Goal: Information Seeking & Learning: Learn about a topic

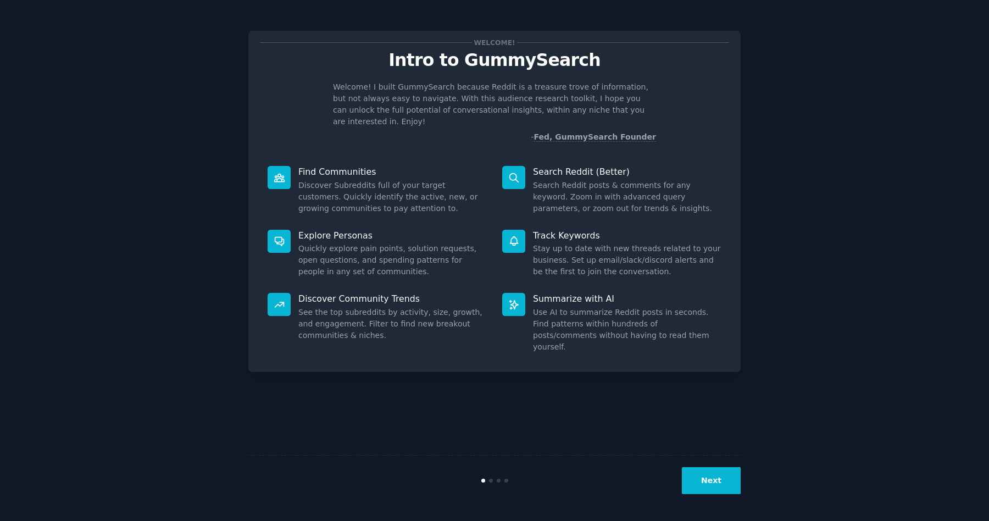
click at [714, 493] on button "Next" at bounding box center [711, 480] width 59 height 27
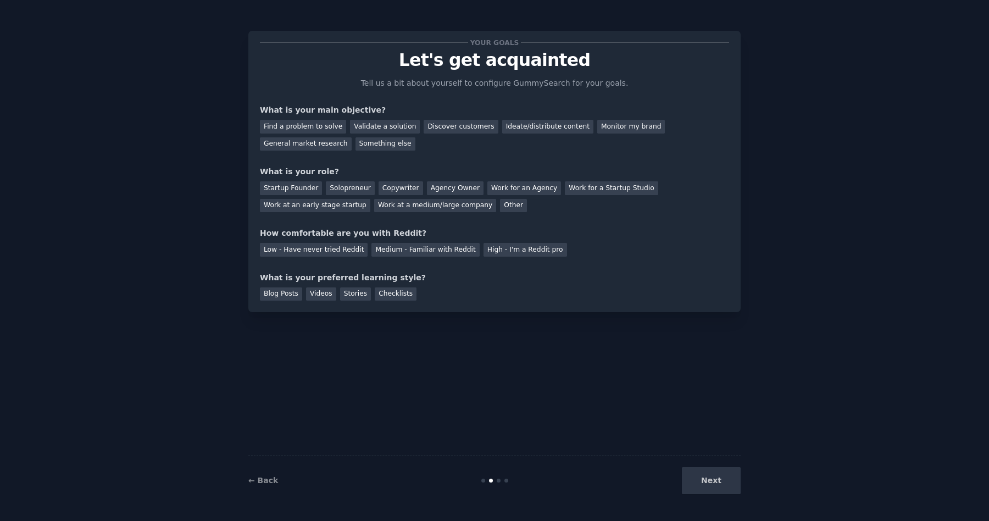
click at [453, 99] on div "Your goals Let's get acquainted Tell us a bit about yourself to configure Gummy…" at bounding box center [494, 171] width 469 height 258
click at [289, 143] on div "General market research" at bounding box center [306, 144] width 92 height 14
click at [391, 252] on div "Medium - Familiar with Reddit" at bounding box center [426, 250] width 108 height 14
click at [313, 295] on div "Videos" at bounding box center [321, 294] width 30 height 14
click at [505, 189] on div "Work for an Agency" at bounding box center [525, 188] width 74 height 14
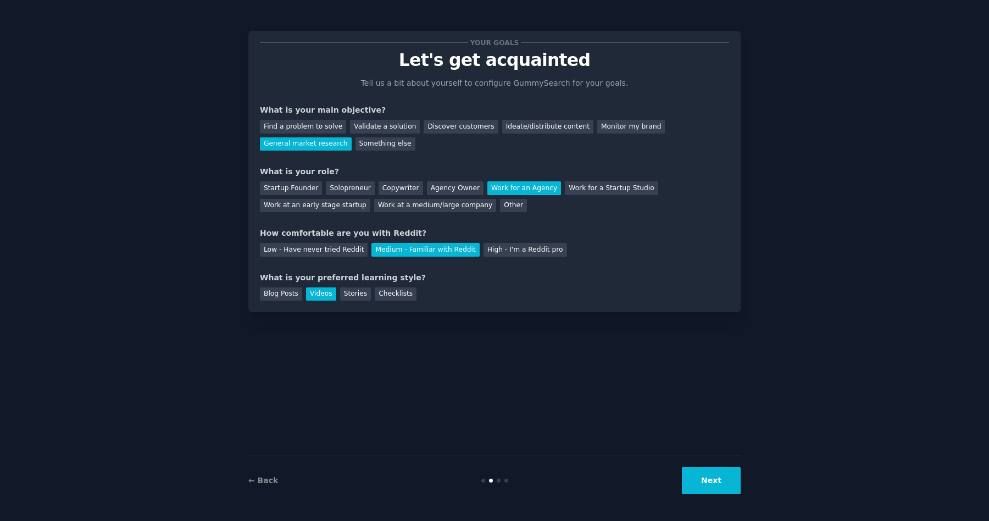
click at [714, 478] on button "Next" at bounding box center [711, 480] width 59 height 27
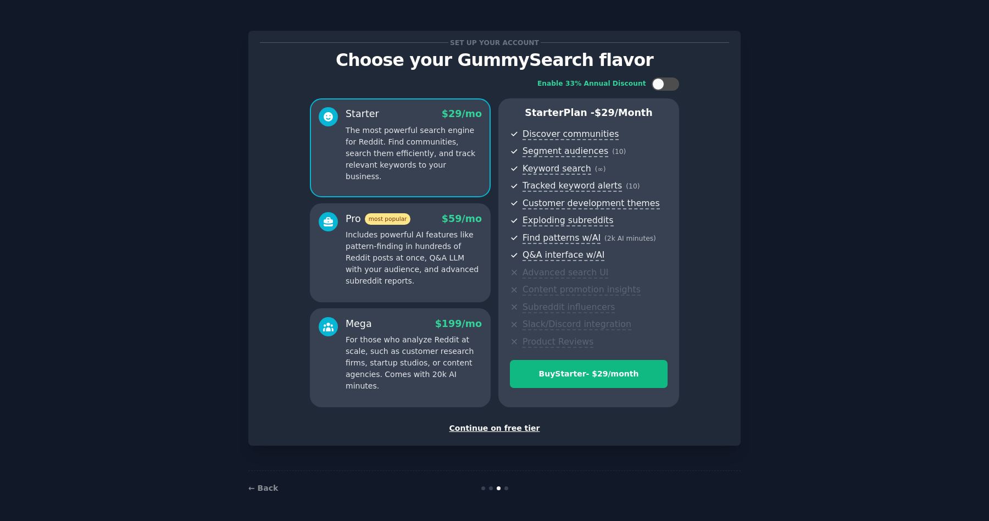
click at [493, 430] on div "Continue on free tier" at bounding box center [494, 429] width 469 height 12
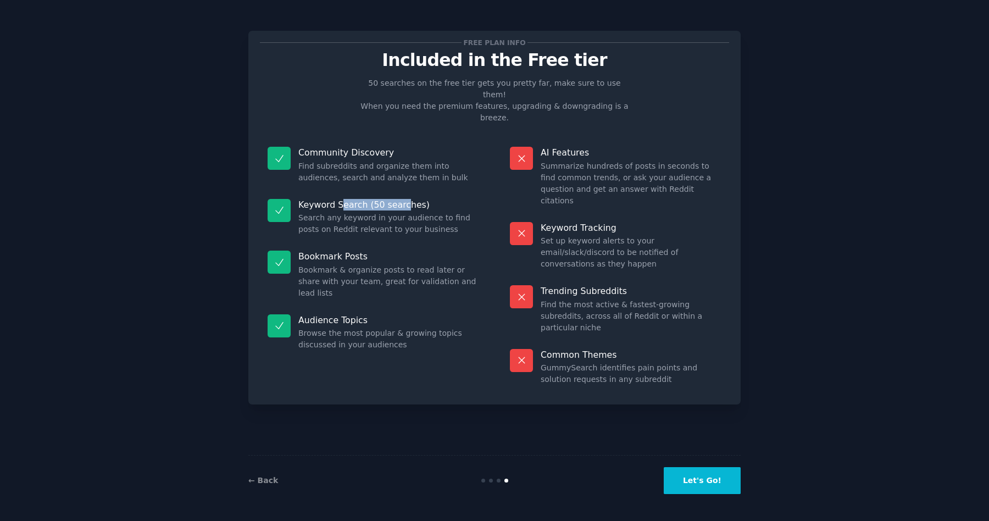
drag, startPoint x: 341, startPoint y: 179, endPoint x: 402, endPoint y: 185, distance: 61.9
click at [402, 199] on p "Keyword Search (50 searches)" at bounding box center [388, 205] width 181 height 12
click at [720, 488] on button "Let's Go!" at bounding box center [702, 480] width 77 height 27
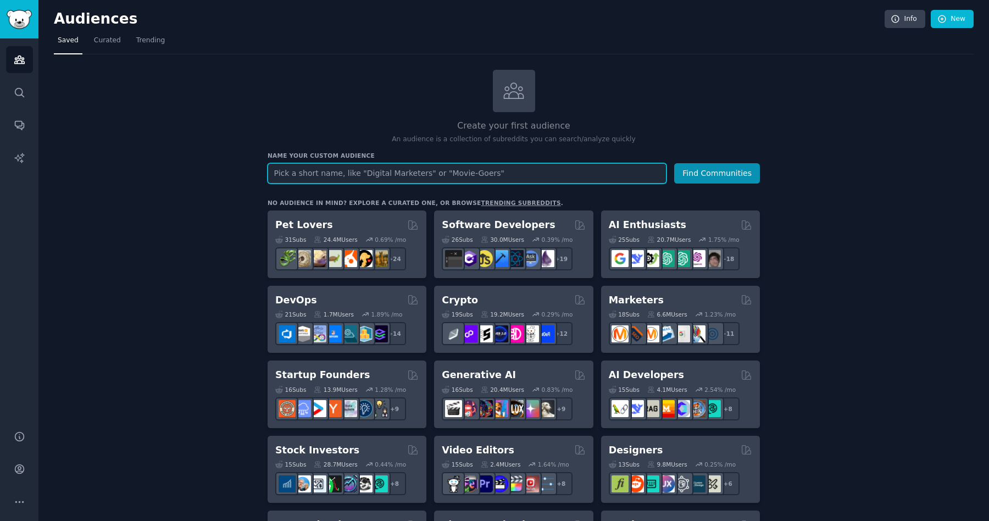
click at [317, 174] on input "text" at bounding box center [467, 173] width 399 height 20
click at [296, 170] on input "text" at bounding box center [467, 173] width 399 height 20
type input "Firefox Browsers"
click at [305, 173] on input "Firefox Browsers" at bounding box center [467, 173] width 399 height 20
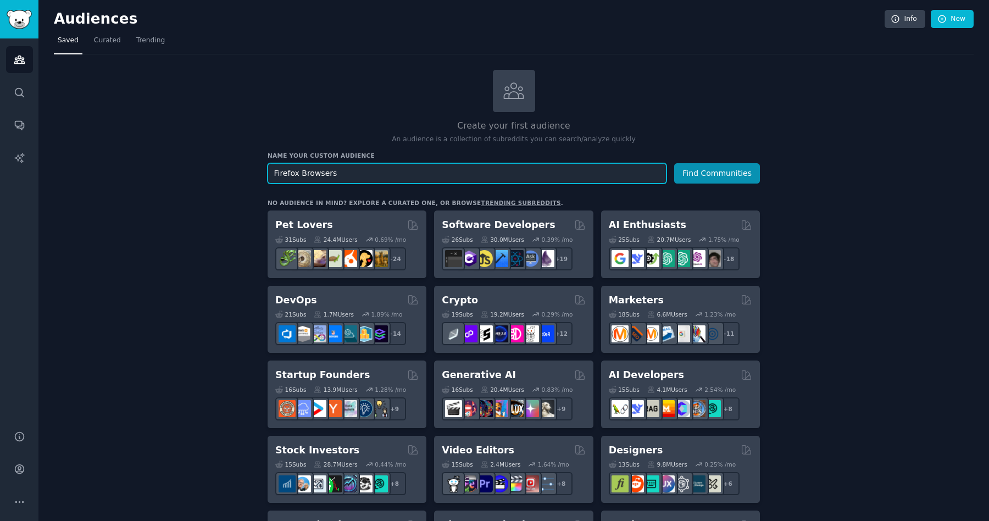
click at [305, 173] on input "Firefox Browsers" at bounding box center [467, 173] width 399 height 20
click at [294, 176] on input "text" at bounding box center [467, 173] width 399 height 20
type input "P"
click at [361, 172] on input "Cunningly Private Foxes" at bounding box center [467, 173] width 399 height 20
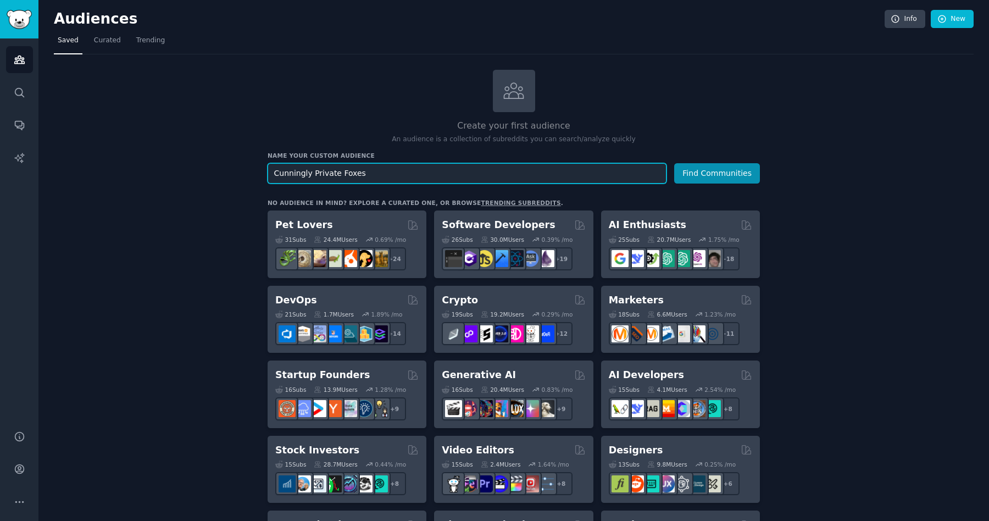
click at [361, 172] on input "Cunningly Private Foxes" at bounding box center [467, 173] width 399 height 20
click at [361, 173] on input "Cunningly Private Foxes" at bounding box center [467, 173] width 399 height 20
click at [323, 174] on input "Cunningly Private Foxes" at bounding box center [467, 173] width 399 height 20
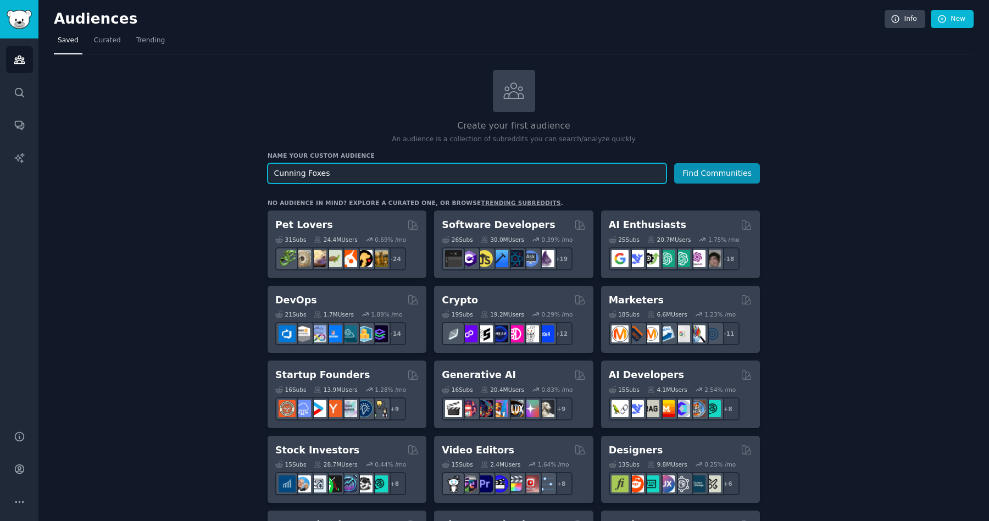
click at [319, 174] on input "Cunning Foxes" at bounding box center [467, 173] width 399 height 20
click at [313, 174] on input "Cunning Volpes" at bounding box center [467, 173] width 399 height 20
type input "Cunning Vulpes Vulpes"
click at [674, 163] on button "Find Communities" at bounding box center [717, 173] width 86 height 20
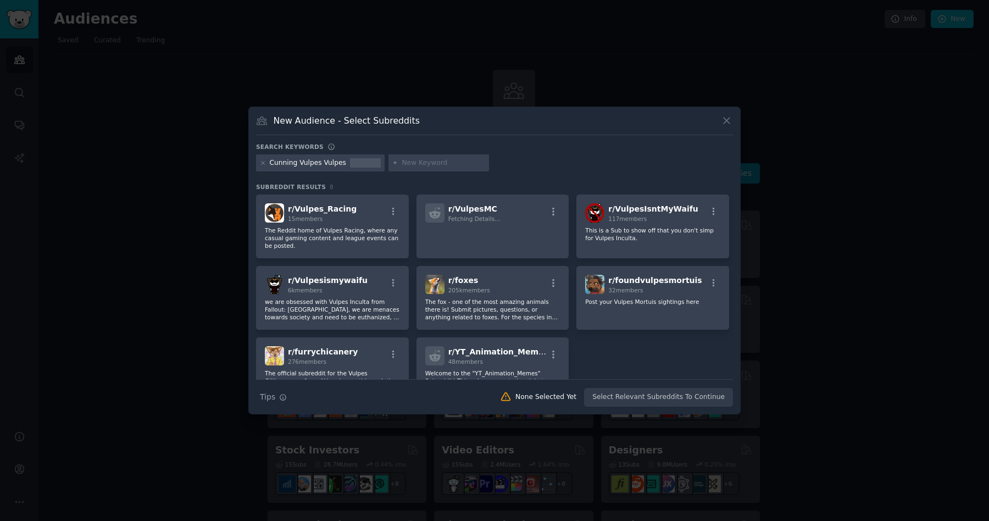
click at [427, 163] on input "text" at bounding box center [444, 163] width 84 height 10
type input "firefox"
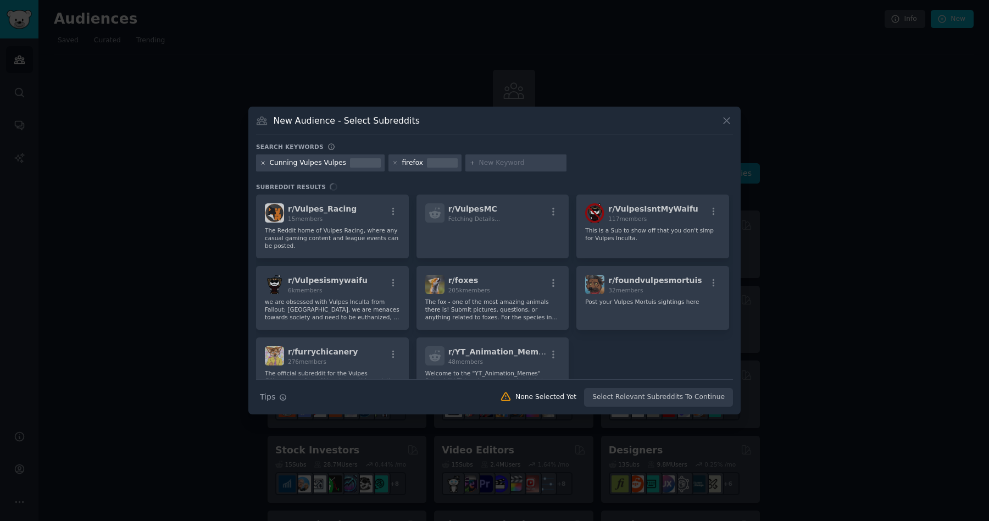
click at [262, 162] on icon at bounding box center [263, 163] width 6 height 6
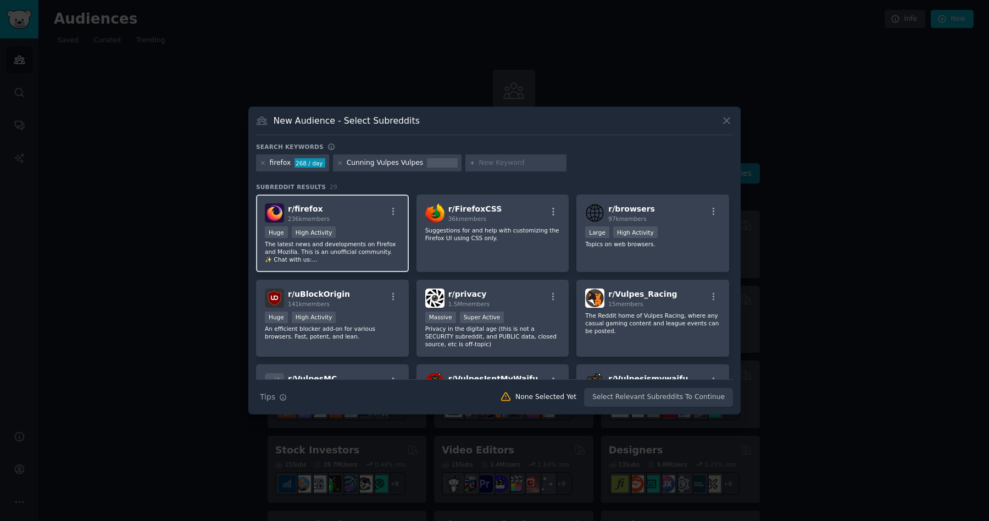
click at [364, 223] on div "r/ firefox 236k members >= 80th percentile for submissions / day Huge High Acti…" at bounding box center [332, 234] width 153 height 78
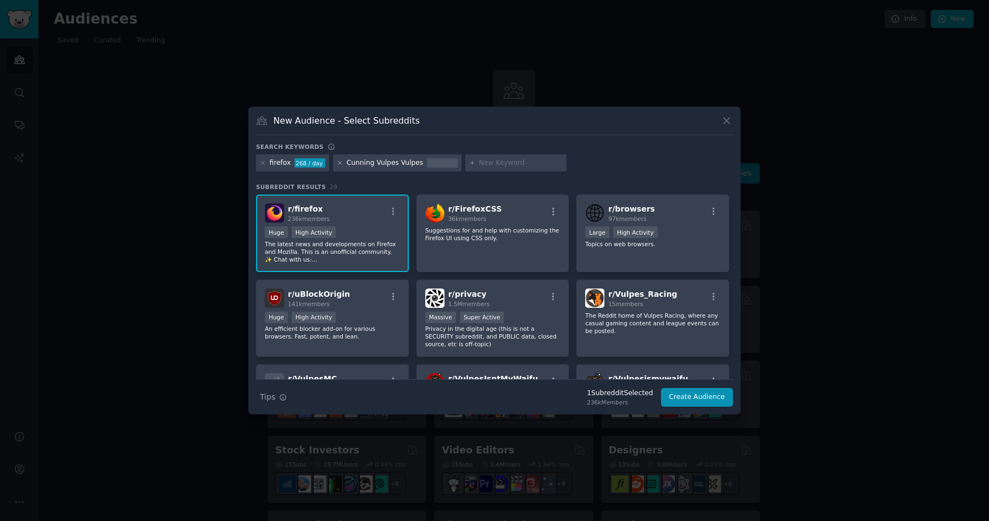
click at [338, 163] on icon at bounding box center [340, 163] width 6 height 6
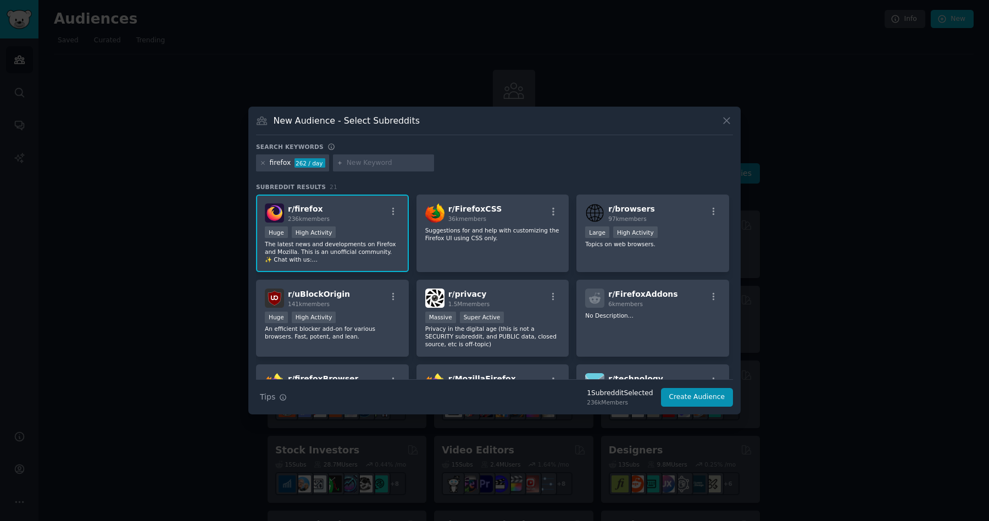
click at [360, 164] on input "text" at bounding box center [389, 163] width 84 height 10
click at [358, 163] on input "text" at bounding box center [389, 163] width 84 height 10
type input "c"
type input "browsers"
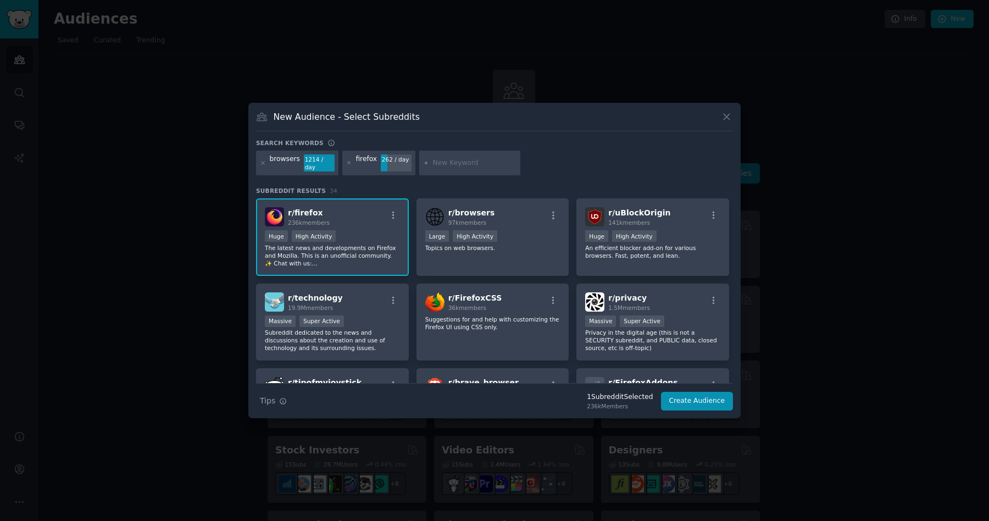
click at [438, 163] on input "text" at bounding box center [475, 163] width 84 height 10
type input "degoogle"
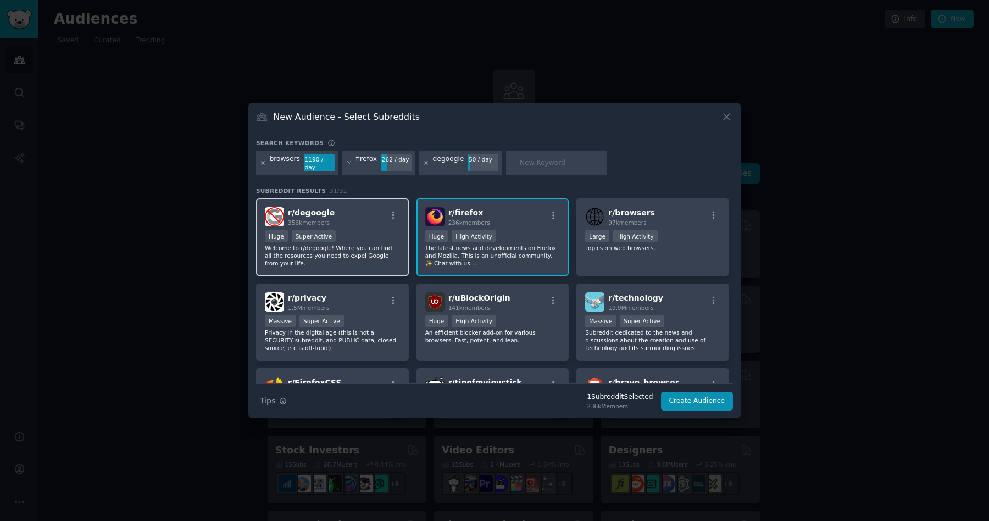
click at [311, 212] on span "r/ degoogle" at bounding box center [311, 212] width 47 height 9
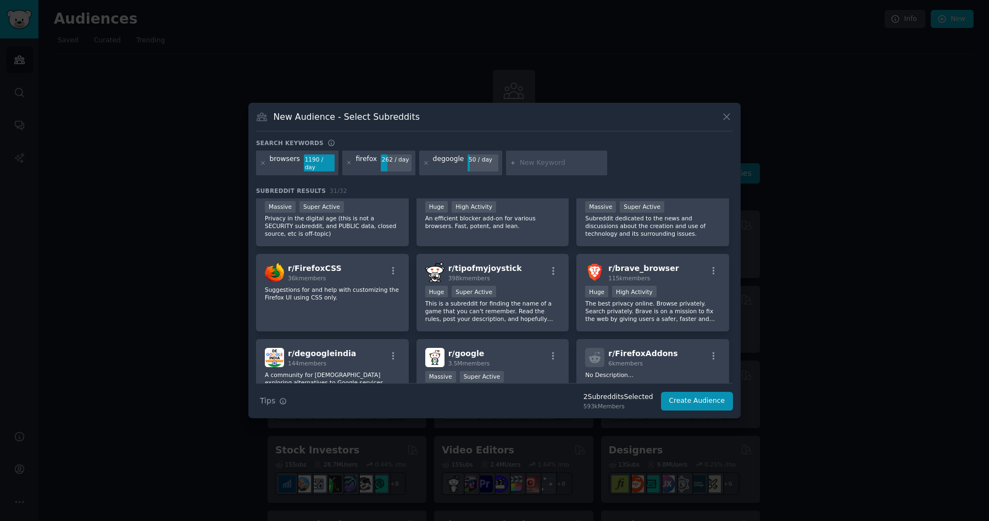
scroll to position [115, 0]
click at [683, 271] on div "r/ brave_browser 115k members" at bounding box center [652, 271] width 135 height 19
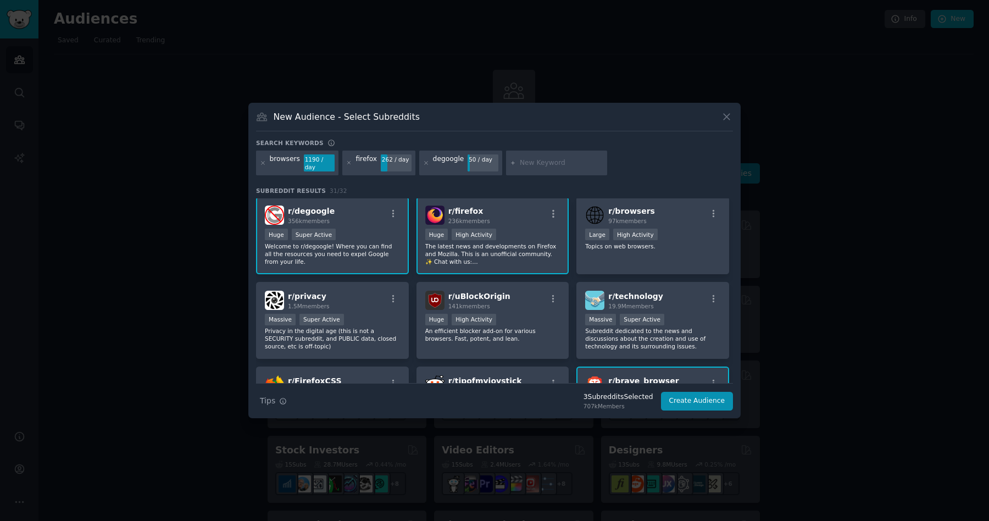
scroll to position [0, 0]
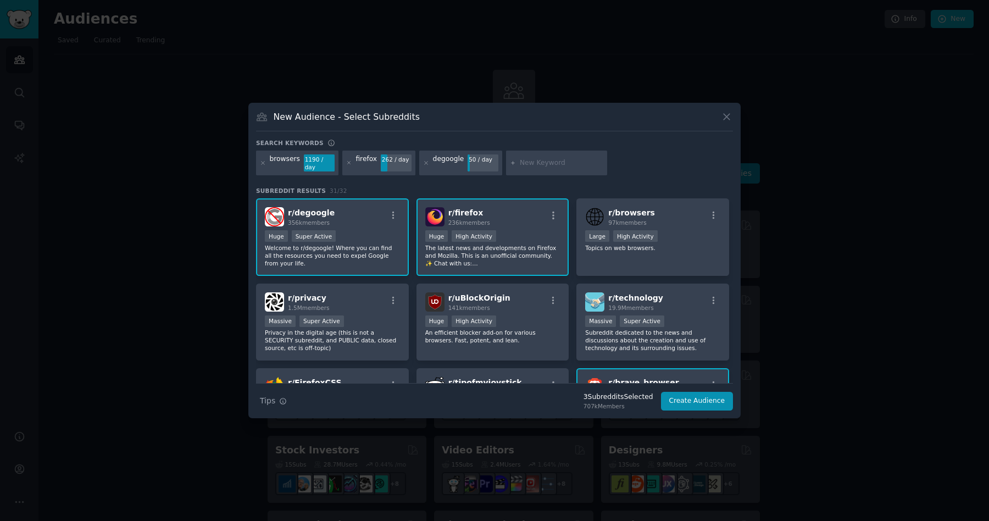
click at [537, 164] on input "text" at bounding box center [562, 163] width 84 height 10
type input "d"
type input "ublockorigin"
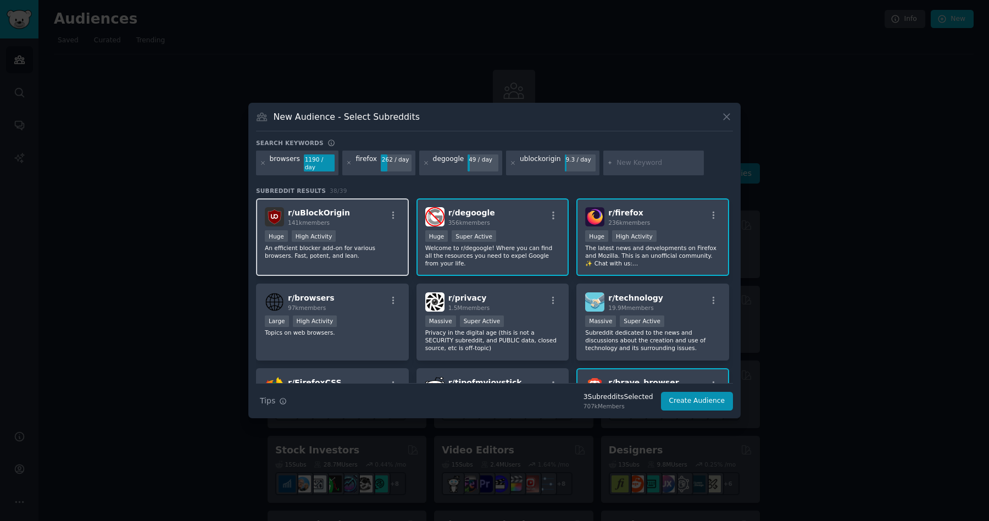
click at [362, 244] on p "An efficient blocker add-on for various browsers. Fast, potent, and lean." at bounding box center [332, 251] width 135 height 15
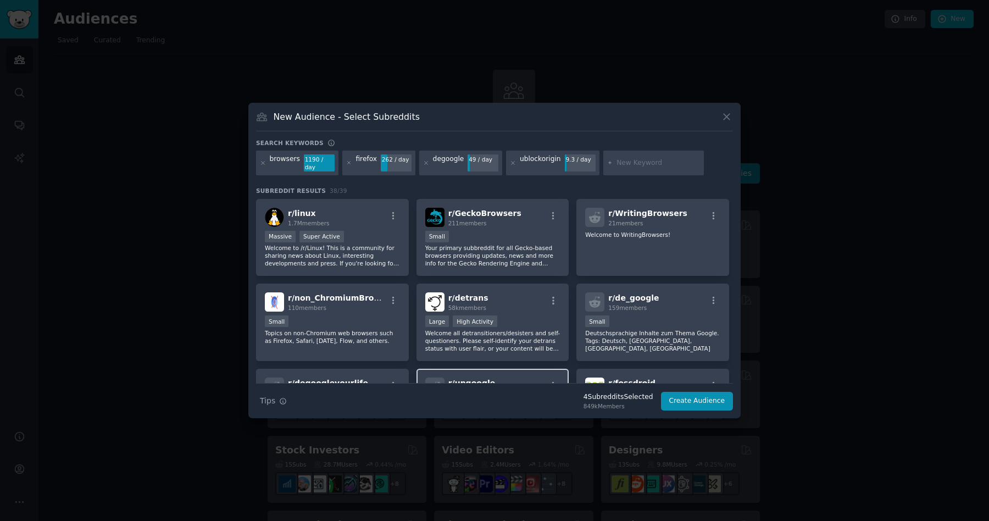
scroll to position [418, 0]
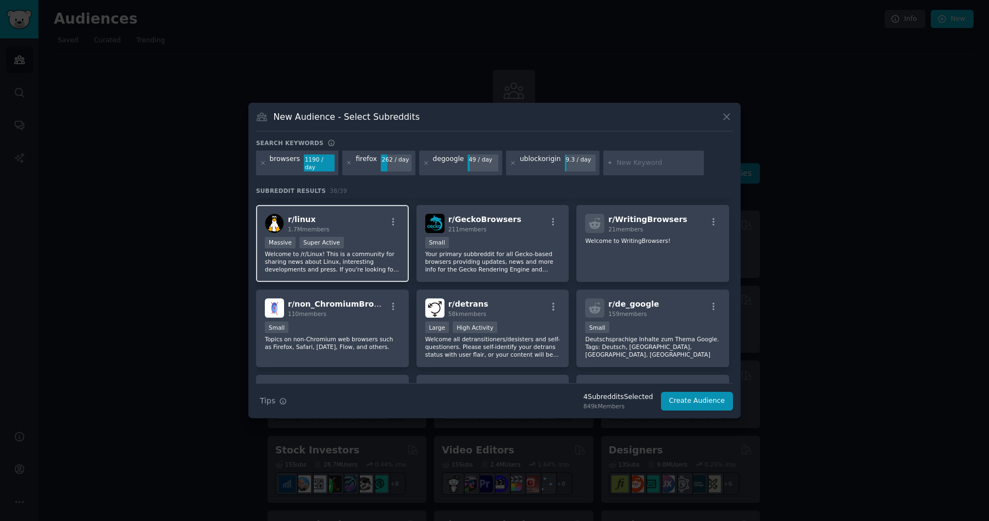
click at [343, 255] on p "Welcome to /r/Linux! This is a community for sharing news about Linux, interest…" at bounding box center [332, 261] width 135 height 23
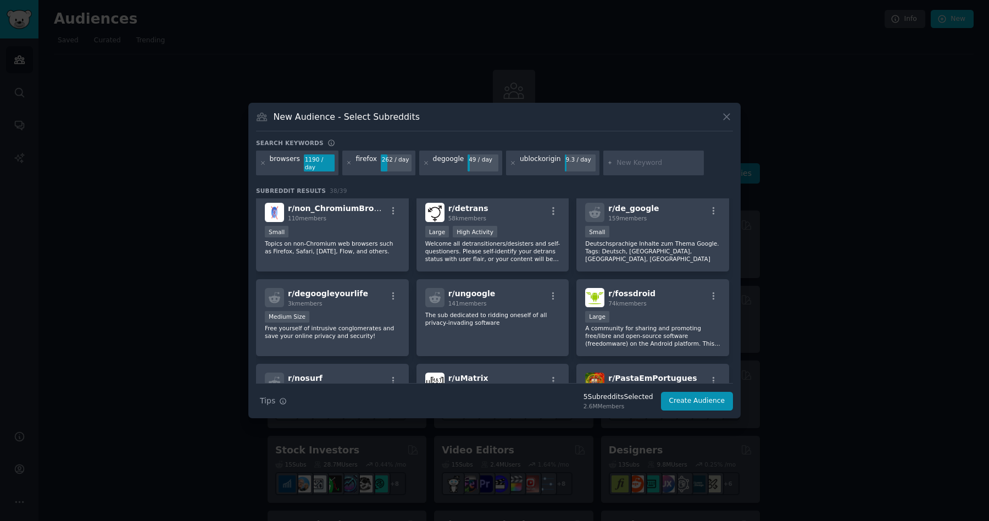
scroll to position [533, 0]
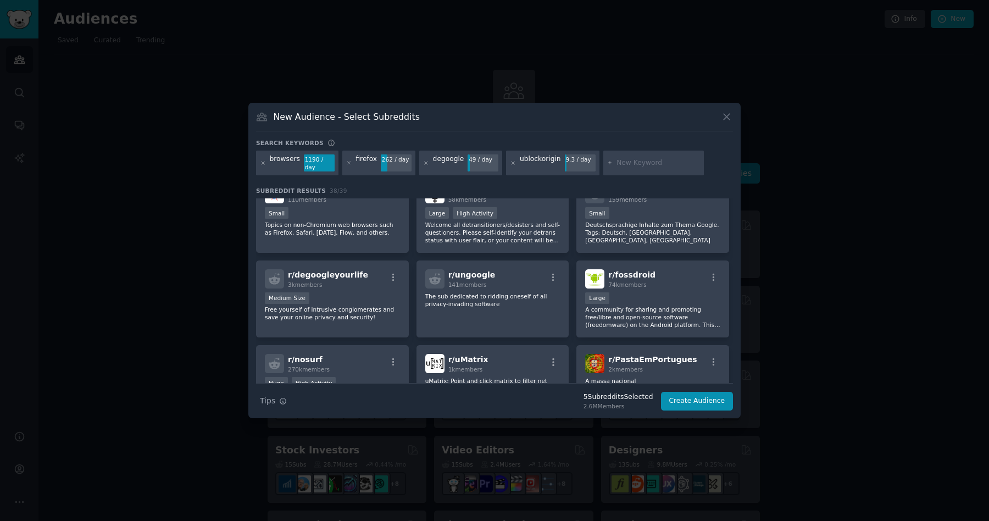
click at [617, 162] on input "text" at bounding box center [659, 163] width 84 height 10
type input "ubuntu"
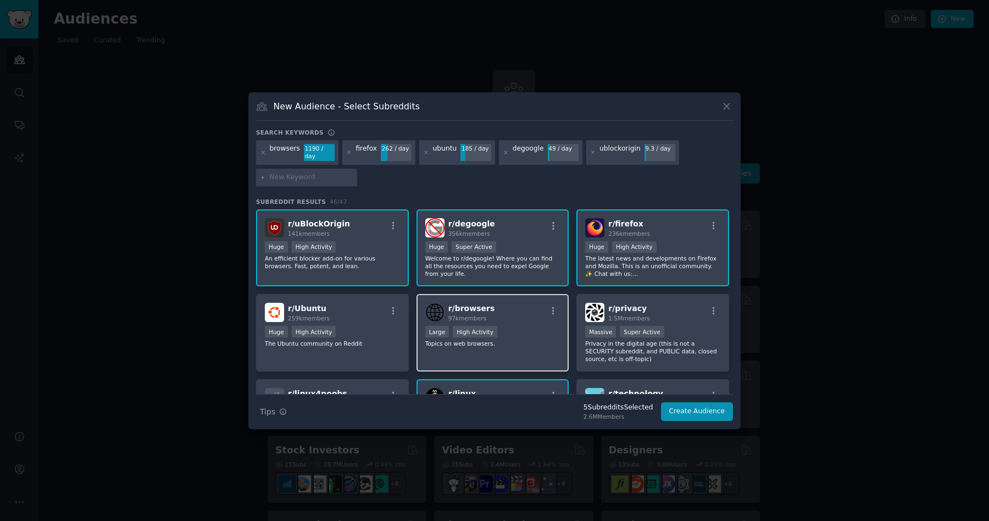
scroll to position [6, 0]
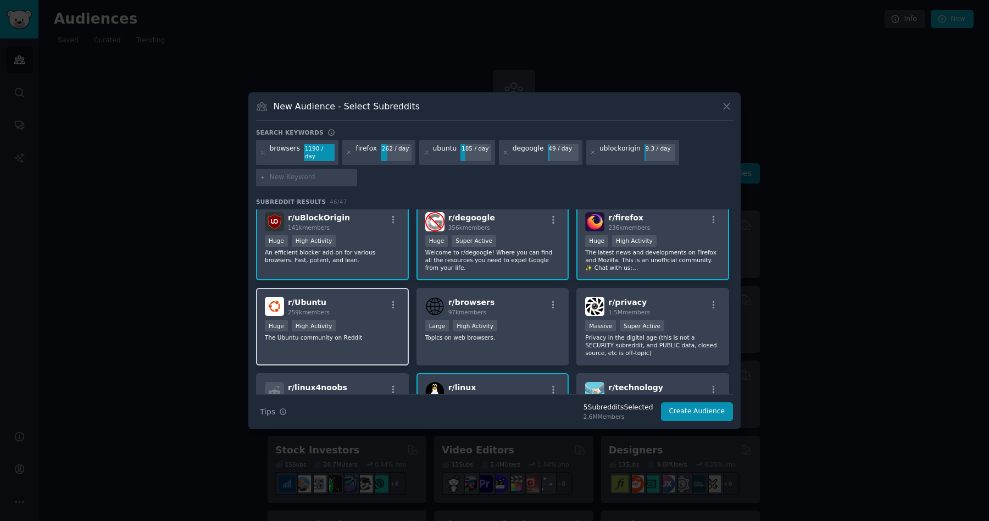
click at [336, 302] on div "r/ Ubuntu 259k members" at bounding box center [332, 306] width 135 height 19
click at [440, 186] on div "Search keywords Try a 2-4 keywords your audience might mention browsers 1190 / …" at bounding box center [494, 275] width 477 height 293
click at [284, 410] on icon "button" at bounding box center [283, 412] width 8 height 8
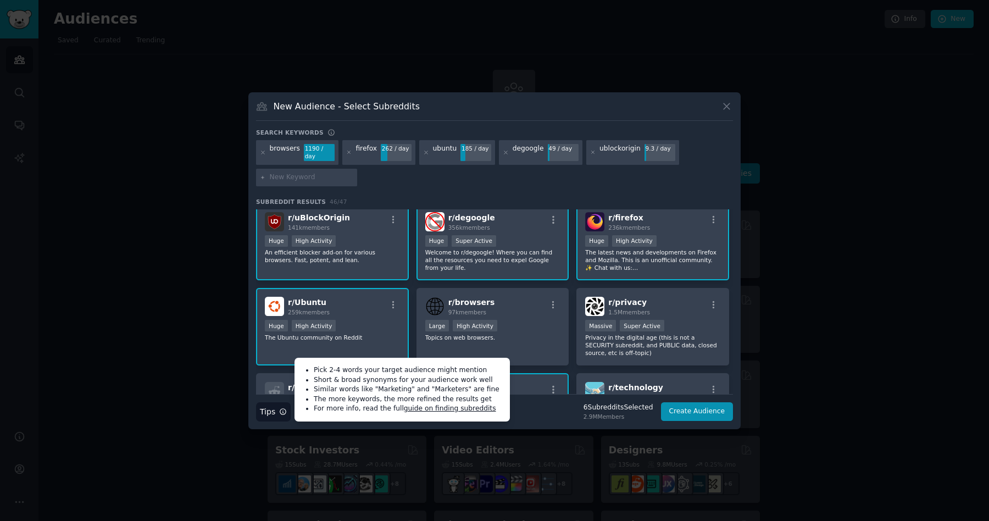
click at [434, 406] on link "guide on finding subreddits" at bounding box center [450, 409] width 92 height 8
click at [340, 109] on h3 "New Audience - Select Subreddits" at bounding box center [347, 107] width 146 height 12
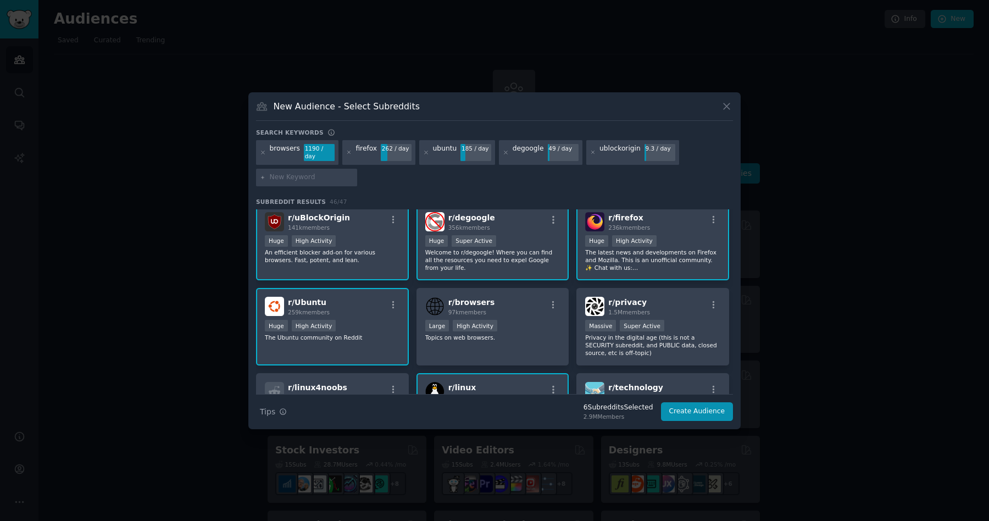
click at [285, 173] on input "text" at bounding box center [312, 178] width 84 height 10
type input "digital privacy"
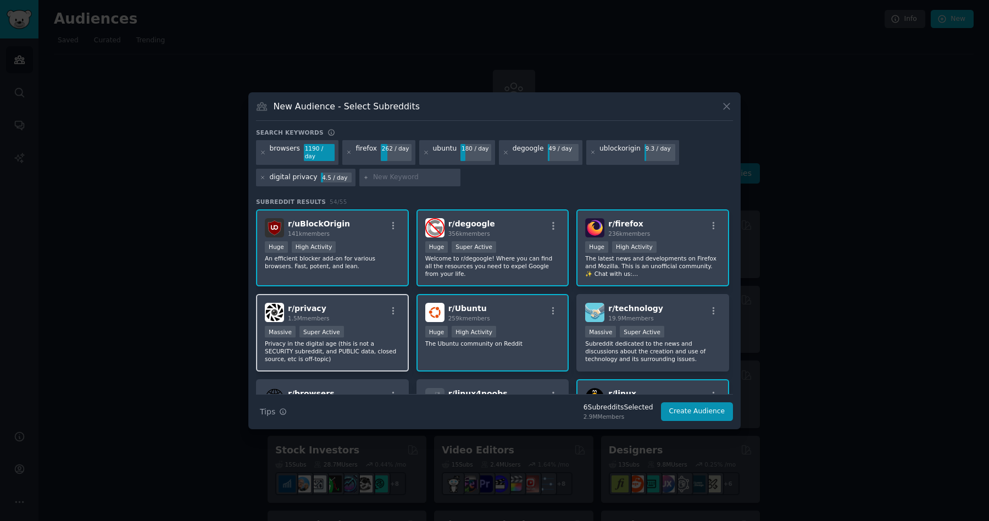
click at [327, 315] on span "1.5M members" at bounding box center [309, 318] width 42 height 7
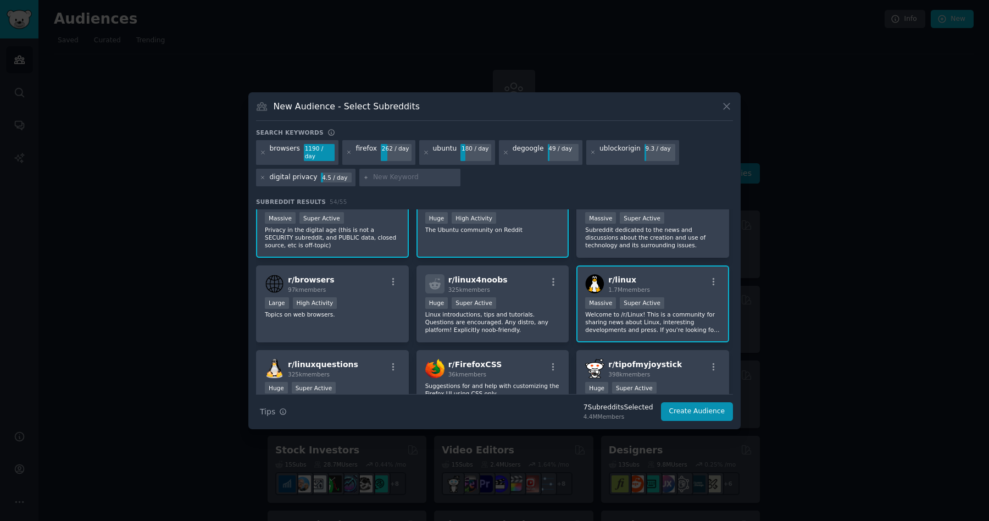
scroll to position [102, 0]
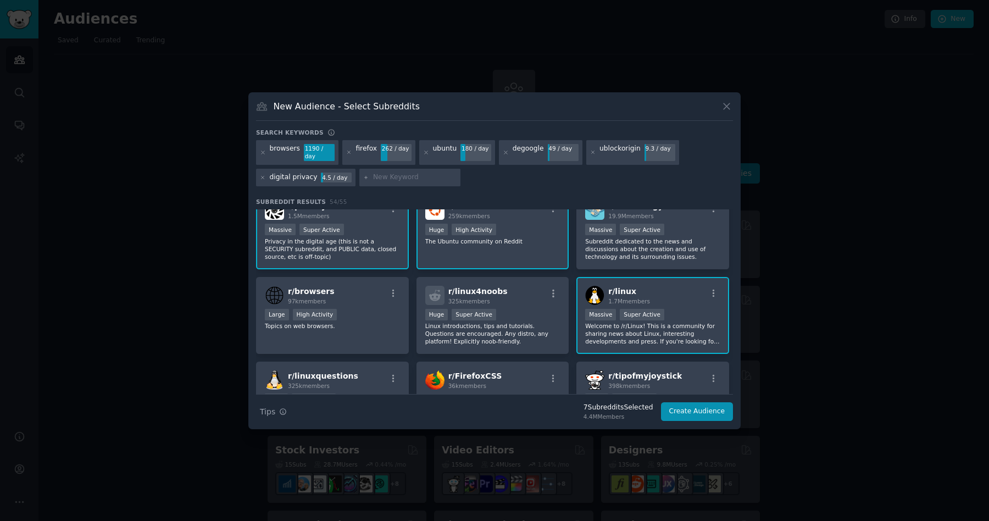
click at [378, 174] on input "text" at bounding box center [415, 178] width 84 height 10
type input "cybersecurity"
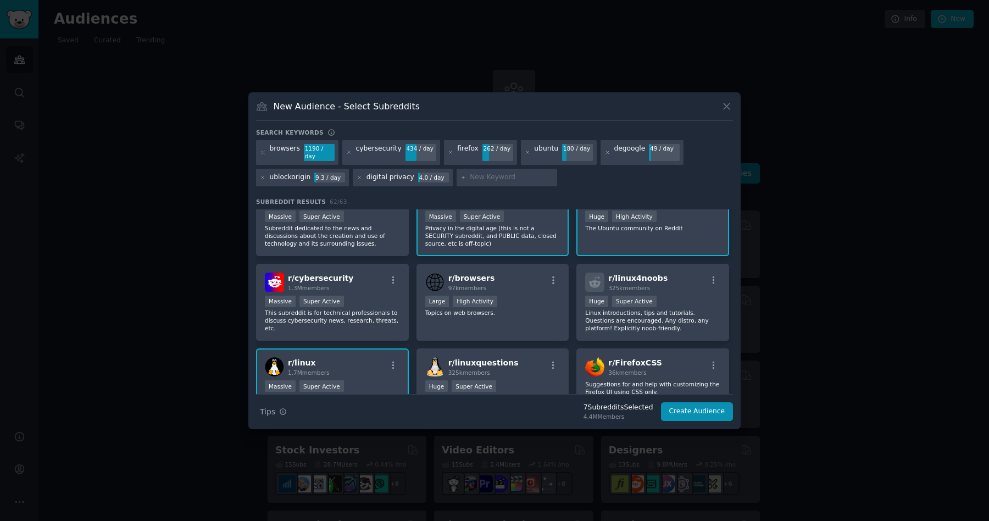
scroll to position [109, 0]
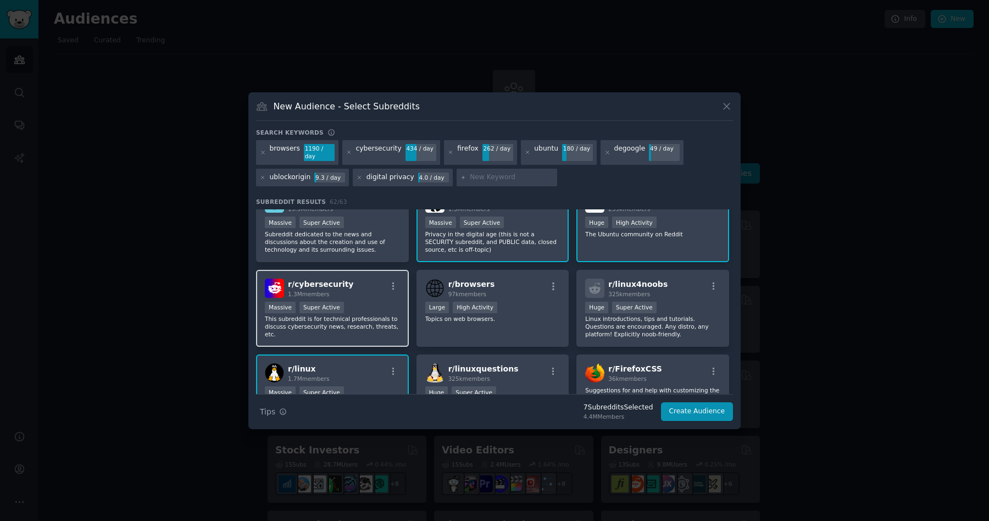
click at [345, 282] on div "r/ cybersecurity 1.3M members" at bounding box center [332, 288] width 135 height 19
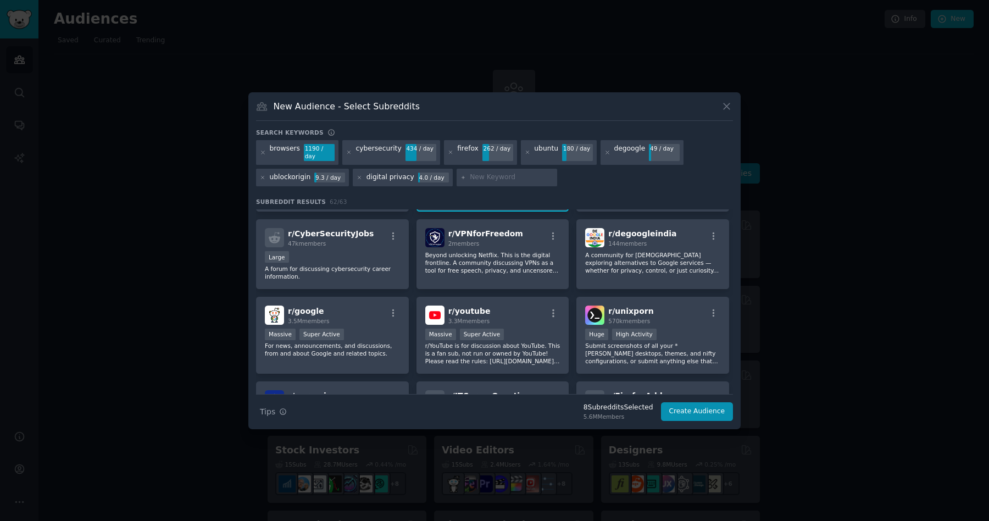
scroll to position [411, 0]
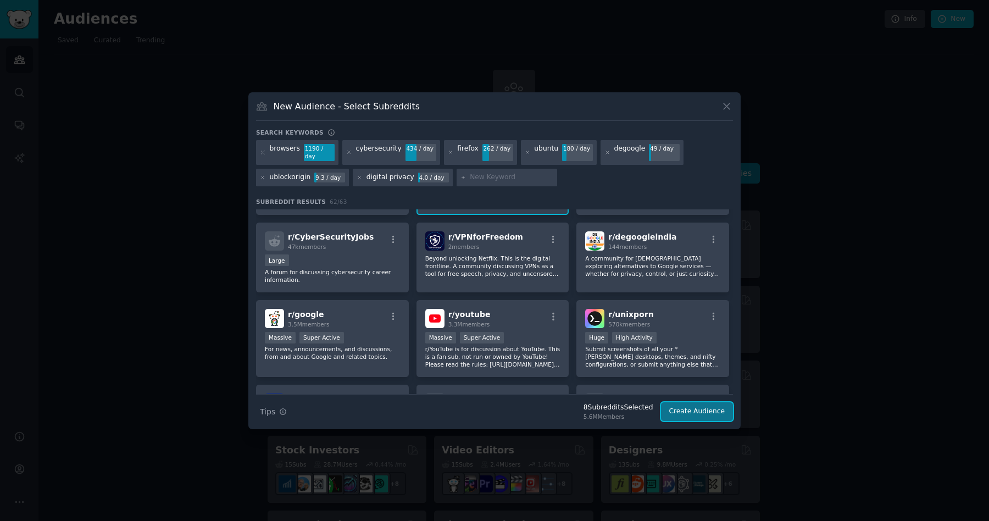
click at [685, 403] on button "Create Audience" at bounding box center [697, 411] width 73 height 19
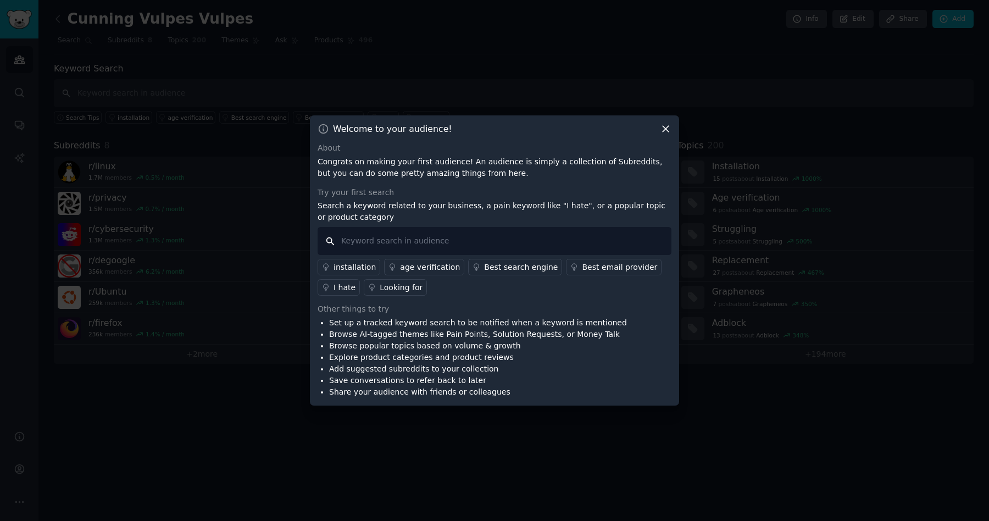
click at [448, 244] on input "text" at bounding box center [495, 241] width 354 height 28
type input "a"
type input ""I hate""
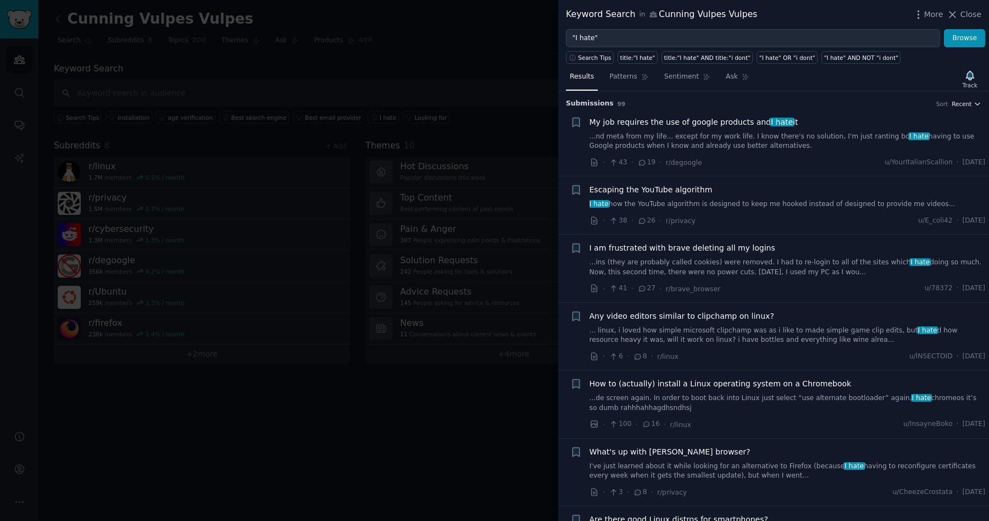
click at [969, 106] on span "Recent" at bounding box center [962, 104] width 20 height 8
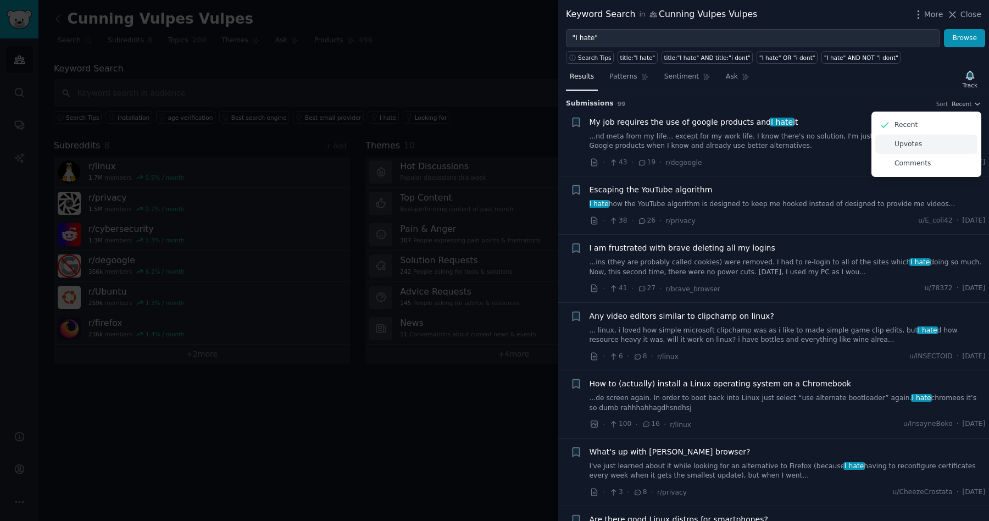
click at [909, 147] on p "Upvotes" at bounding box center [908, 145] width 27 height 10
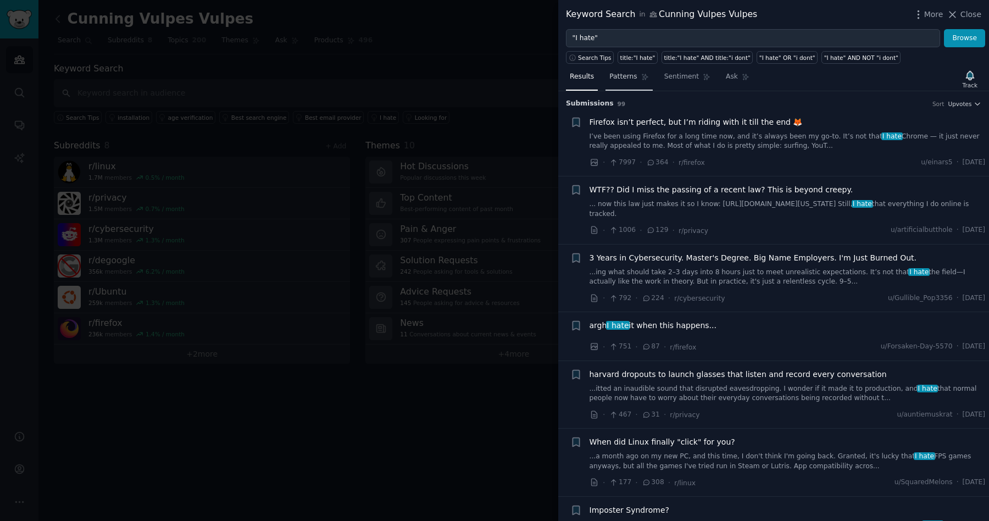
click at [620, 76] on span "Patterns" at bounding box center [623, 77] width 27 height 10
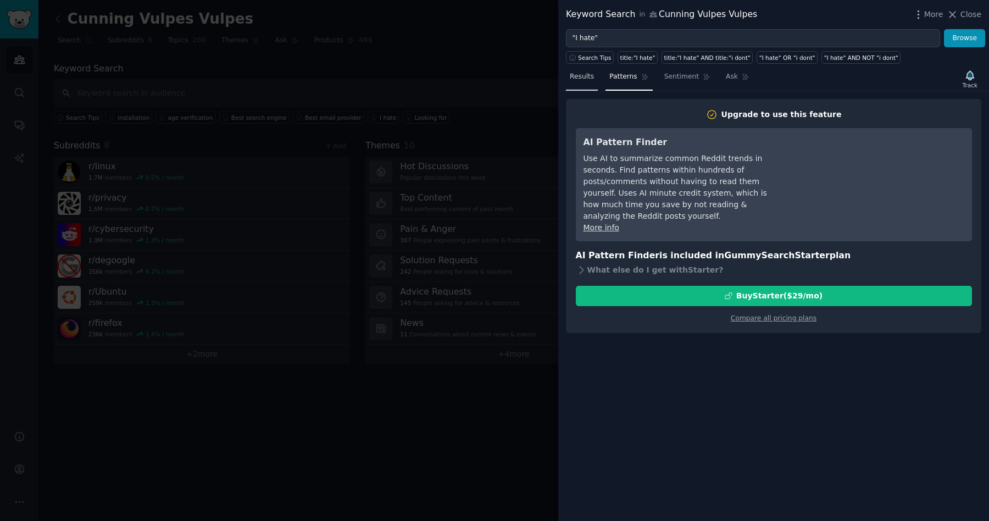
click at [576, 78] on span "Results" at bounding box center [582, 77] width 24 height 10
